Goal: Check status: Check status

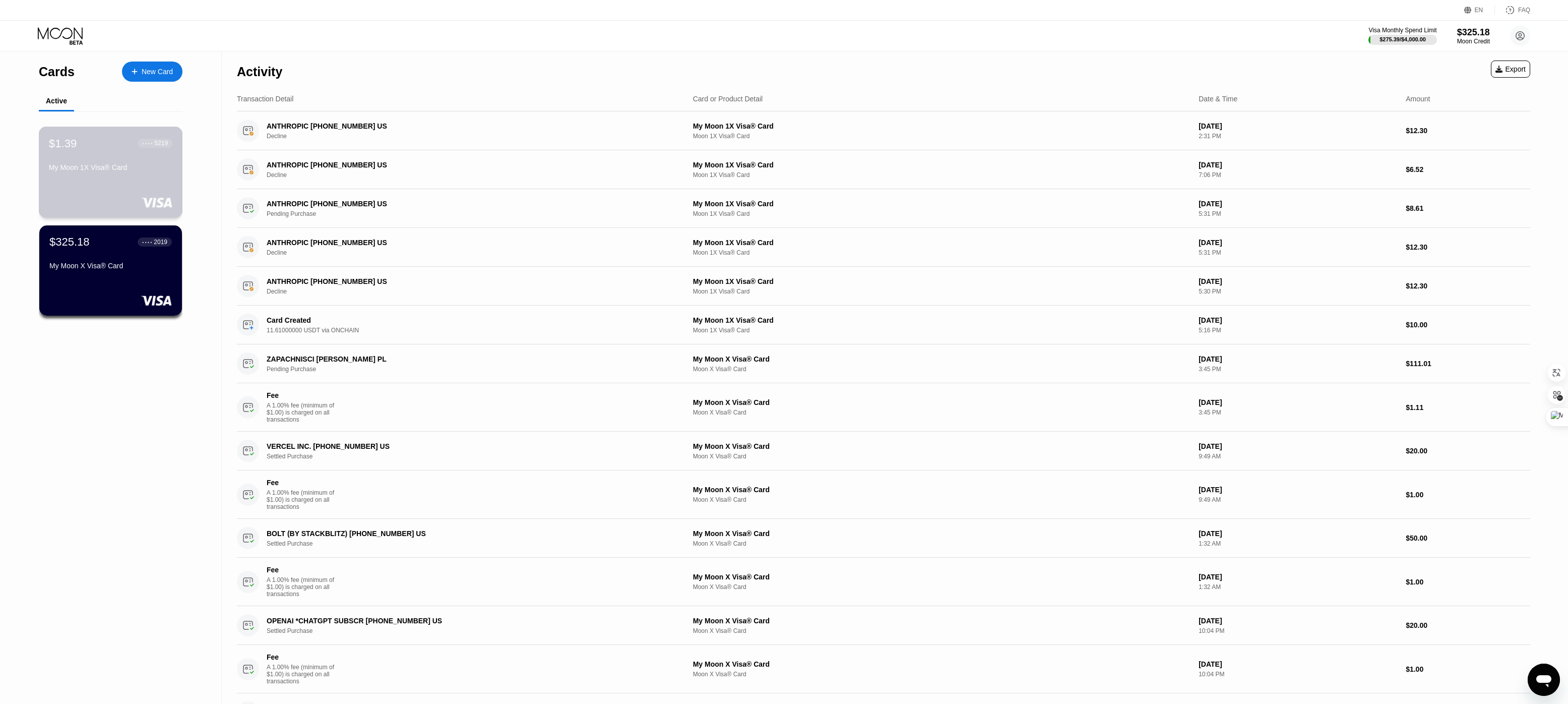
click at [107, 186] on div "$1.39 ● ● ● ● 5219 My Moon 1X Visa® Card" at bounding box center [111, 172] width 144 height 91
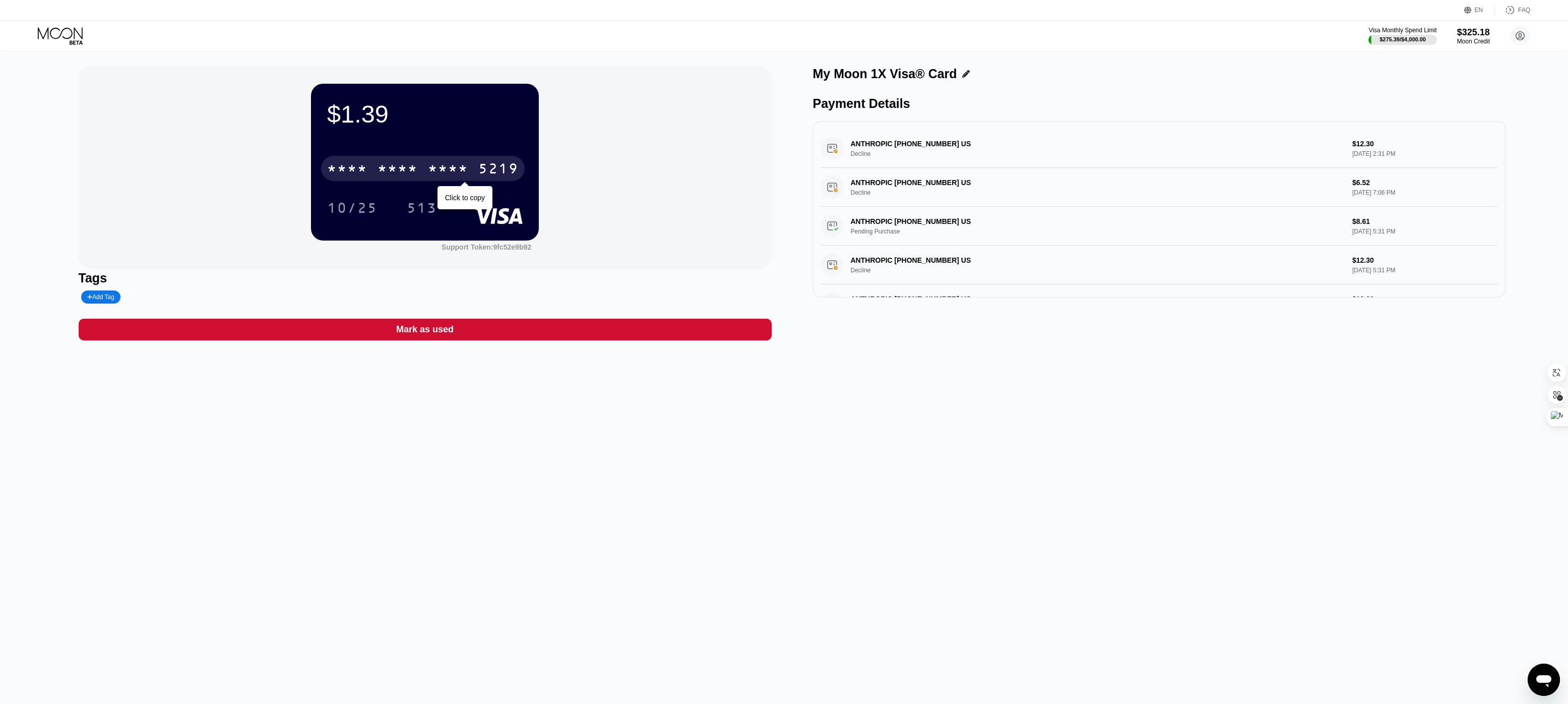
click at [433, 174] on div "* * * *" at bounding box center [448, 170] width 40 height 16
click at [368, 121] on div "$1.39" at bounding box center [424, 114] width 195 height 28
click at [345, 116] on div "$1.39" at bounding box center [424, 114] width 195 height 28
click at [1473, 34] on div "$325.18" at bounding box center [1473, 32] width 33 height 10
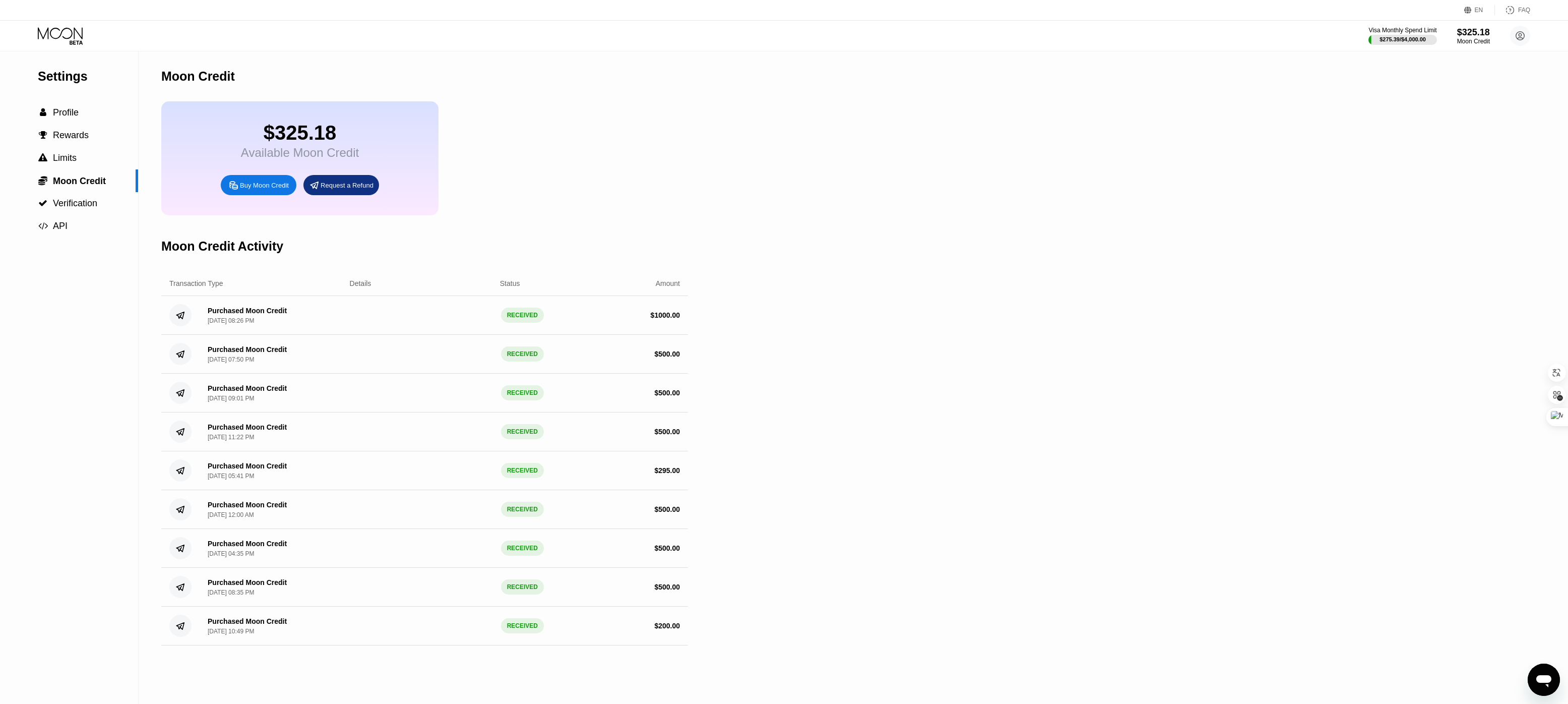
click at [55, 33] on icon at bounding box center [61, 36] width 47 height 18
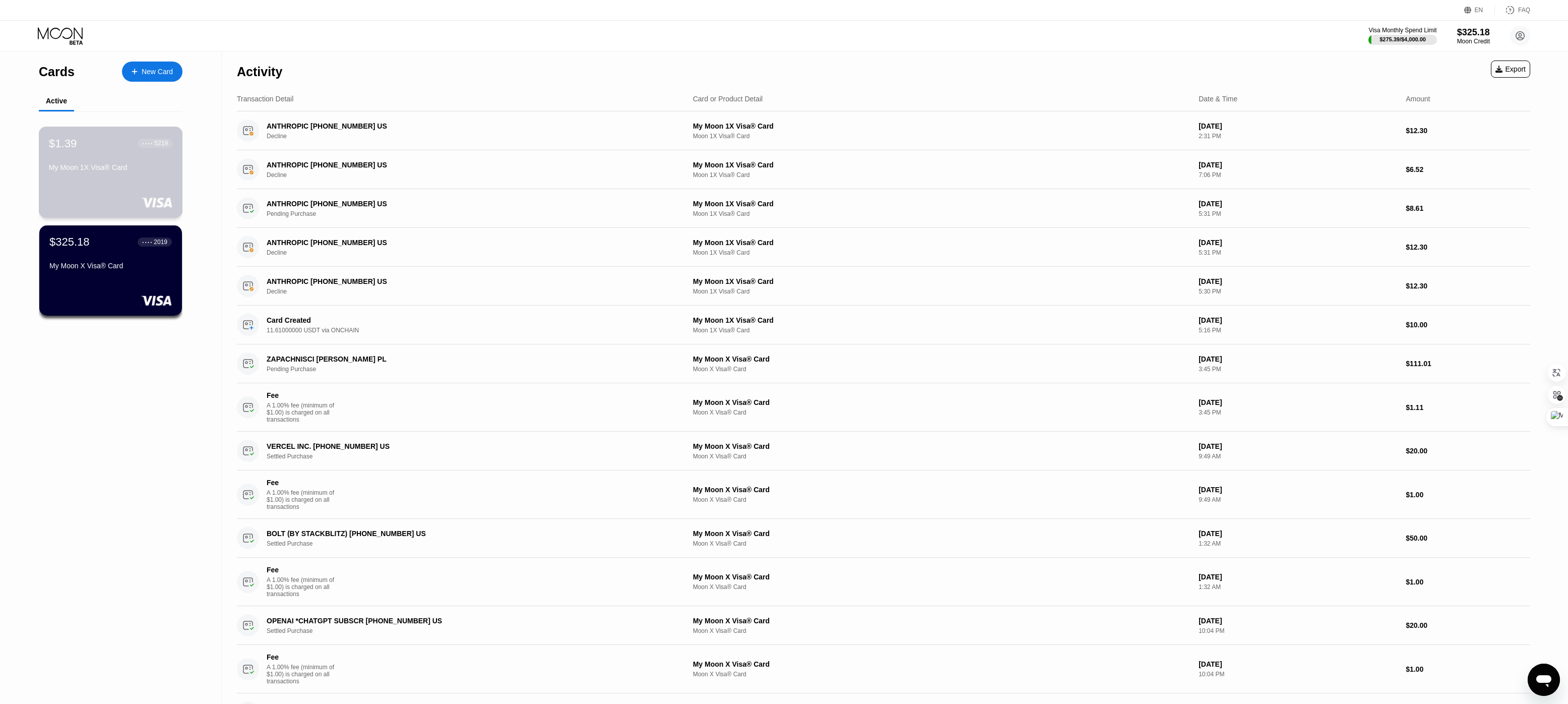
click at [110, 181] on div "$1.39 ● ● ● ● 5219 My Moon 1X Visa® Card" at bounding box center [111, 172] width 144 height 91
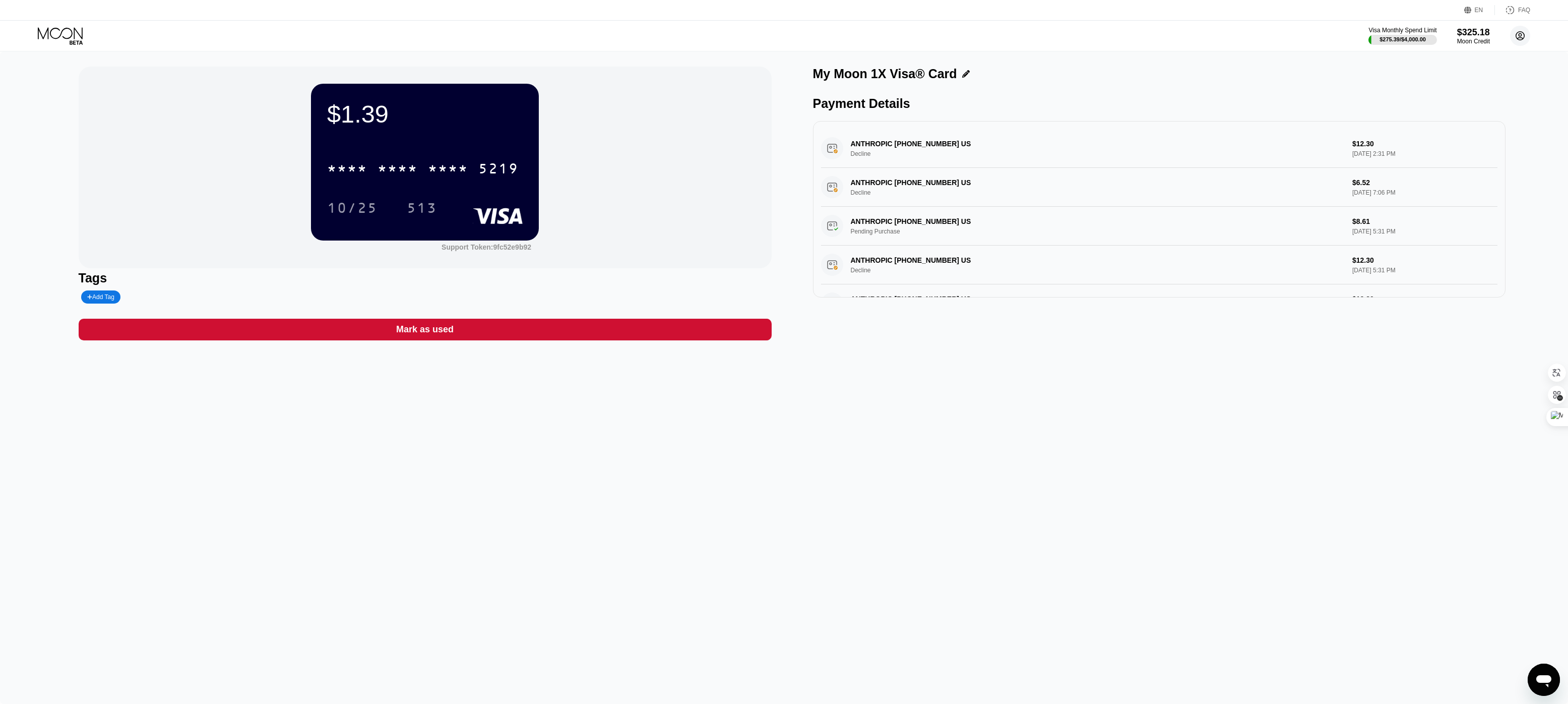
click at [1518, 33] on circle at bounding box center [1520, 35] width 20 height 20
click at [1201, 435] on div "$1.39 * * * * * * * * * * * * 5219 10/25 513 Support Token: 9fc52e9b92 Tags Add…" at bounding box center [784, 377] width 1568 height 652
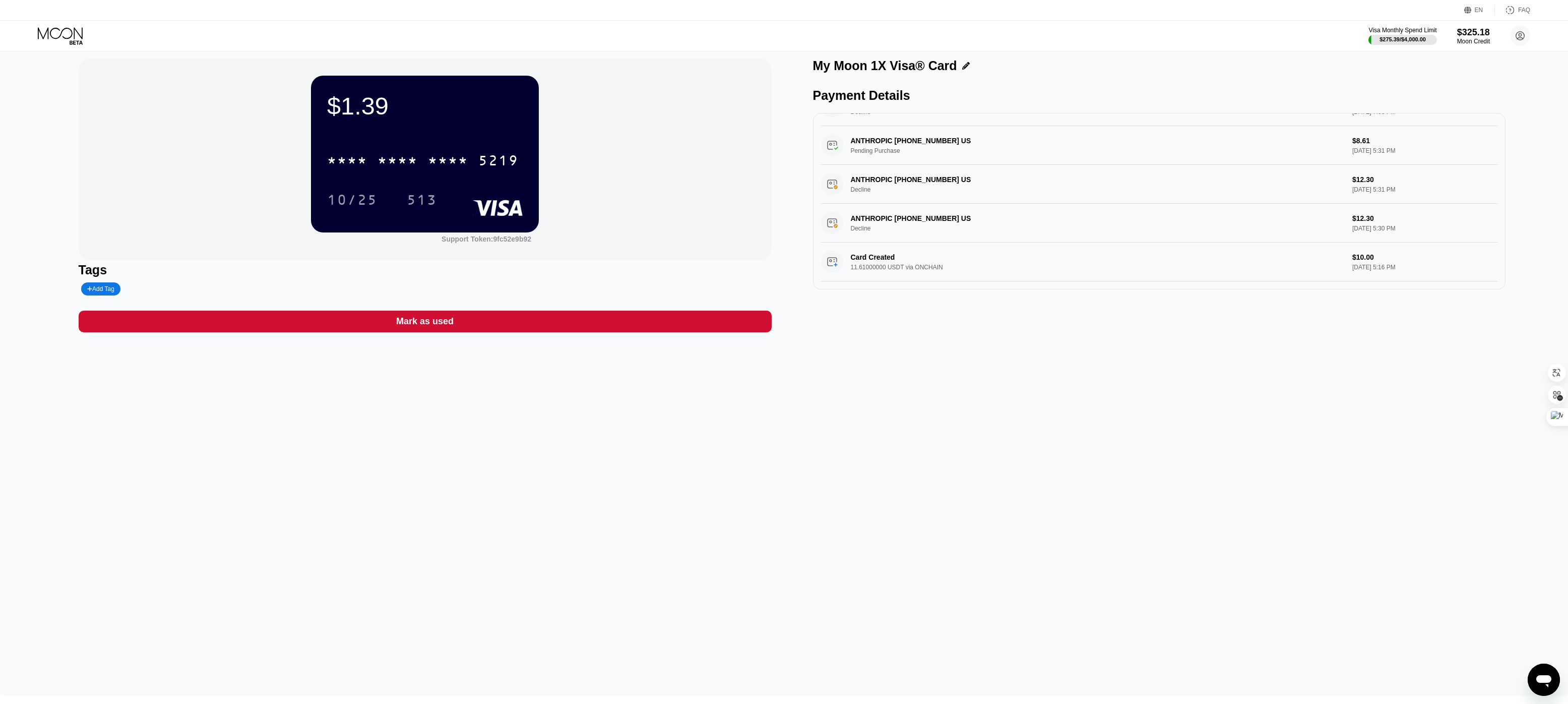
scroll to position [9, 0]
click at [884, 258] on div "Card Created 11.61000000 USDT via ONCHAIN $10.00 [DATE] 5:16 PM" at bounding box center [1160, 261] width 677 height 39
click at [884, 216] on div "ANTHROPIC [PHONE_NUMBER] US Decline $12.30 [DATE] 5:30 PM" at bounding box center [1160, 222] width 677 height 39
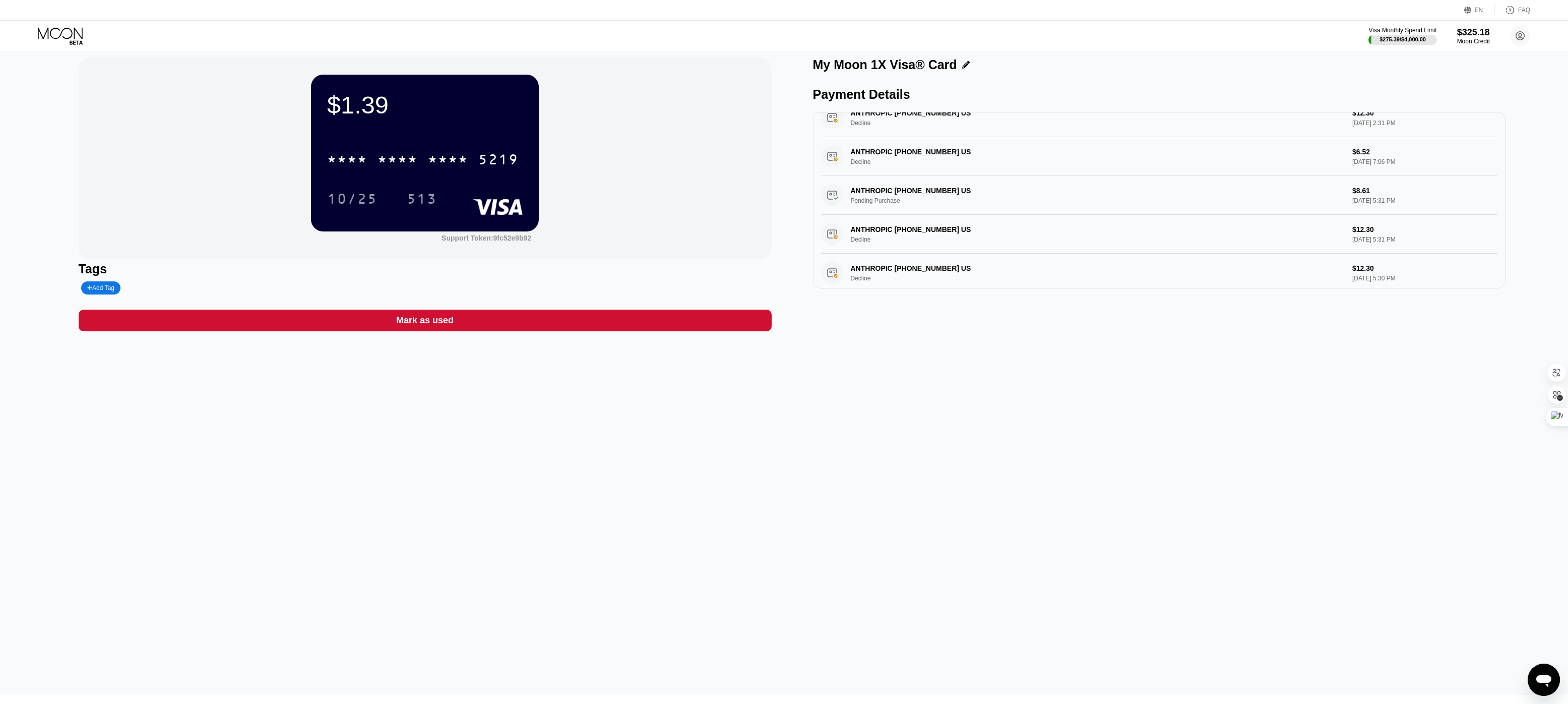
scroll to position [0, 0]
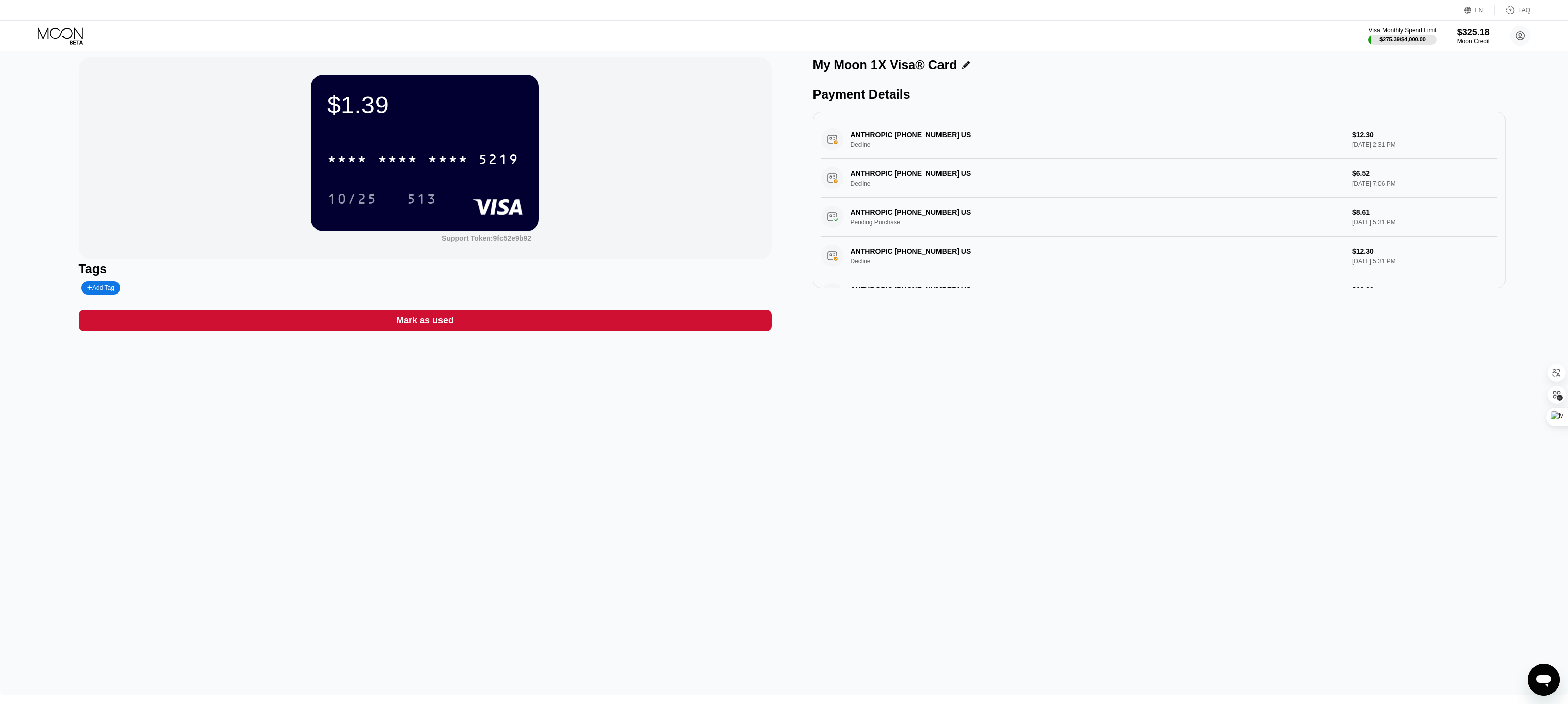
click at [57, 32] on icon at bounding box center [61, 36] width 47 height 18
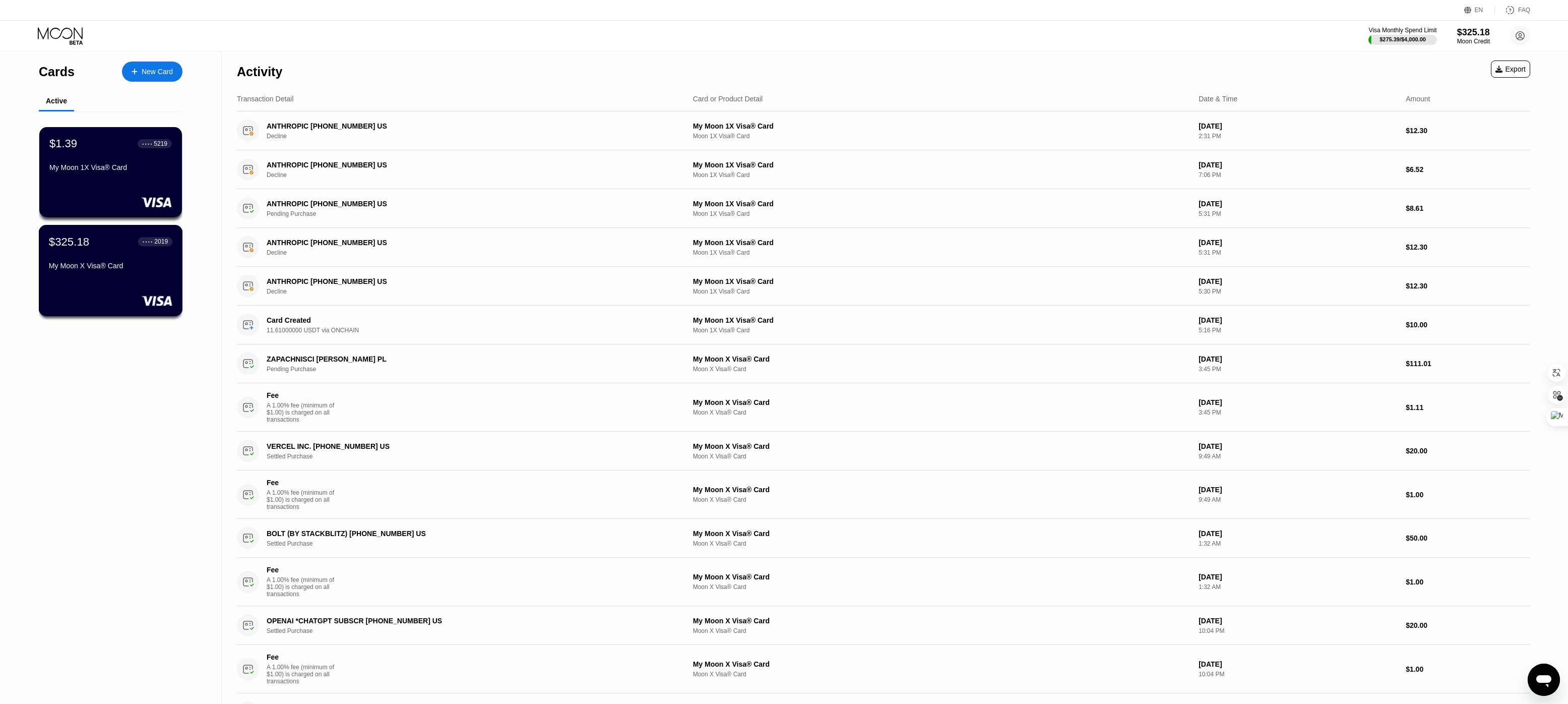
click at [111, 284] on div "$325.18 ● ● ● ● 2019 My Moon X Visa® Card" at bounding box center [111, 270] width 144 height 91
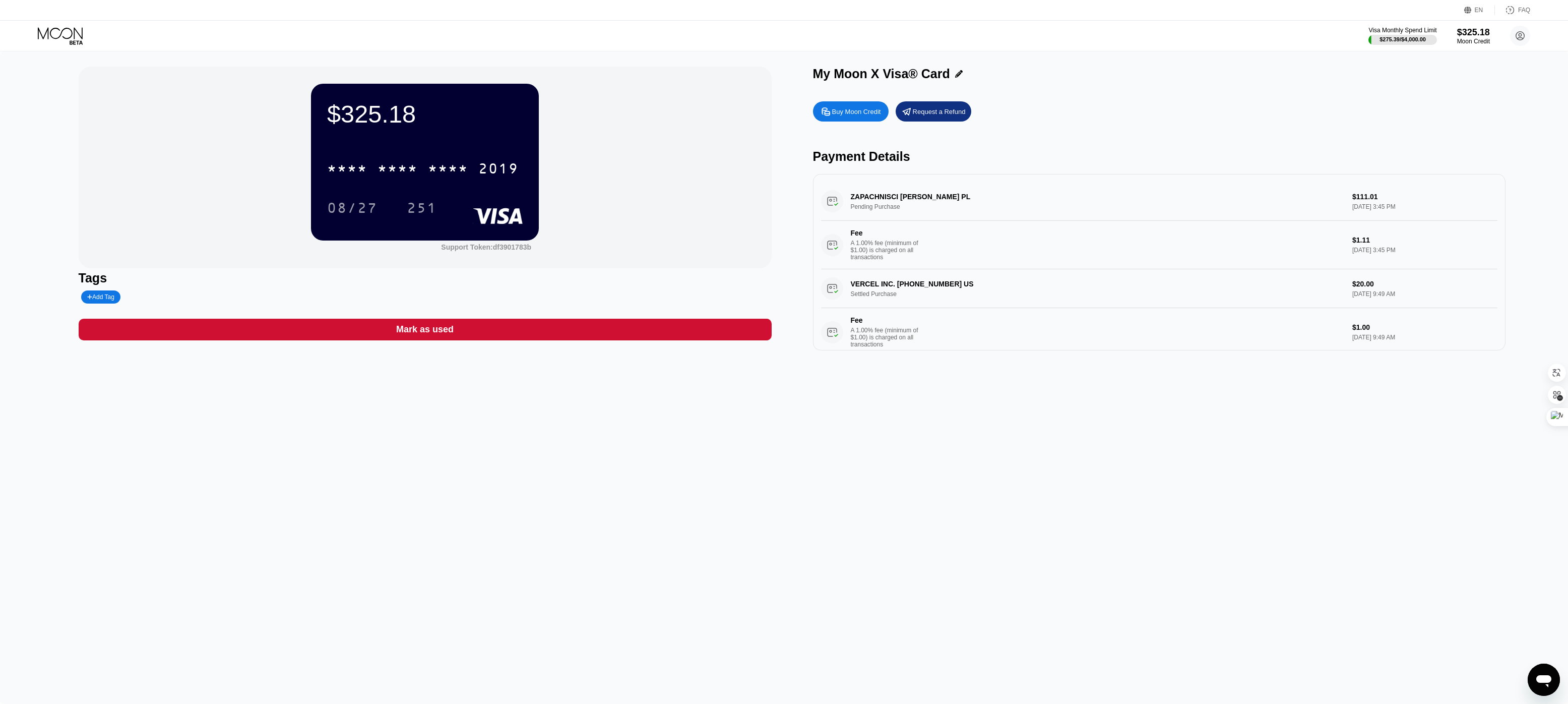
click at [53, 31] on icon at bounding box center [61, 36] width 47 height 18
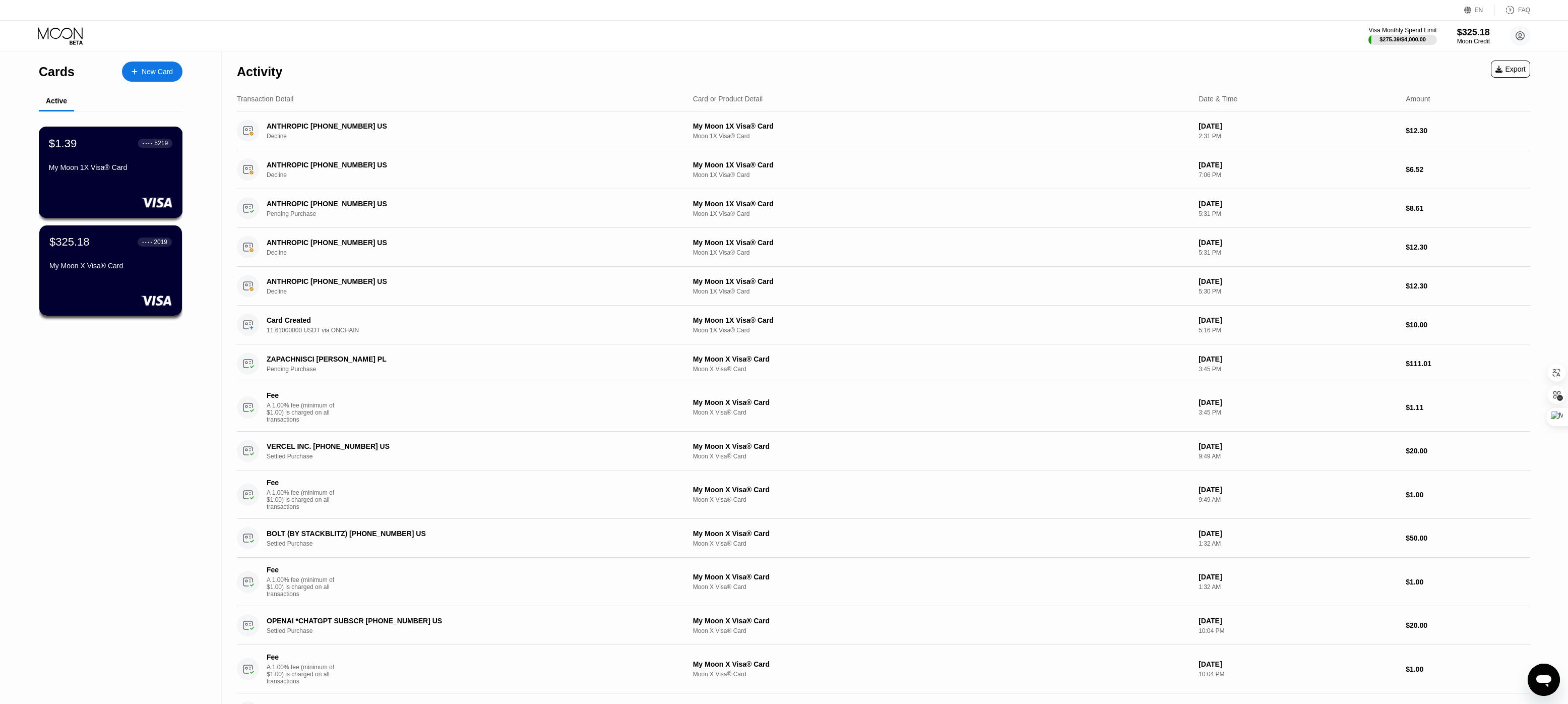
click at [80, 172] on div "My Moon 1X Visa® Card" at bounding box center [110, 167] width 124 height 8
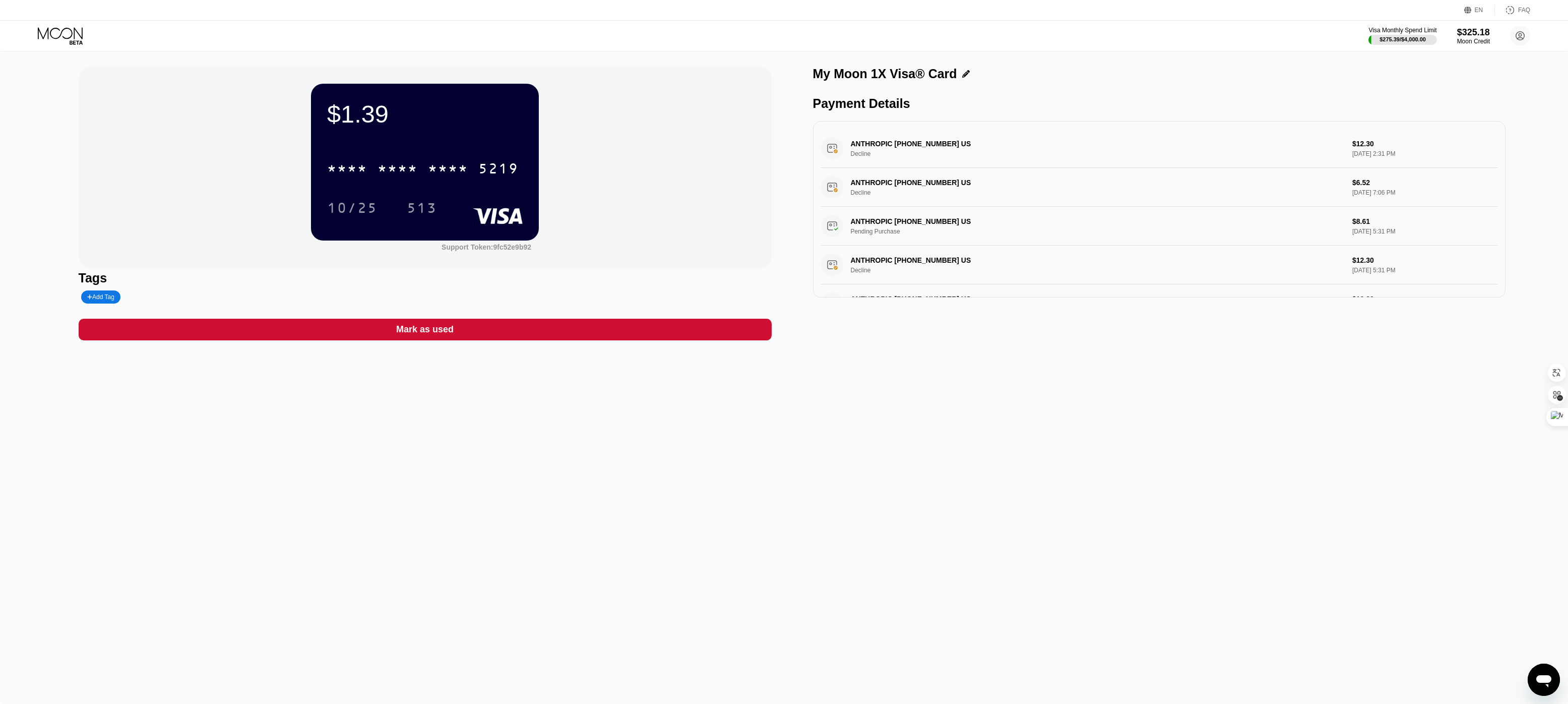
click at [55, 32] on icon at bounding box center [61, 36] width 47 height 18
